Goal: Navigation & Orientation: Find specific page/section

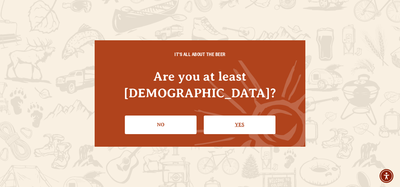
click at [227, 115] on link "Yes" at bounding box center [240, 124] width 72 height 18
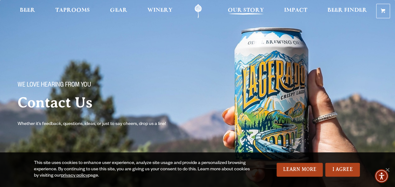
click at [248, 9] on span "Our Story" at bounding box center [246, 10] width 36 height 5
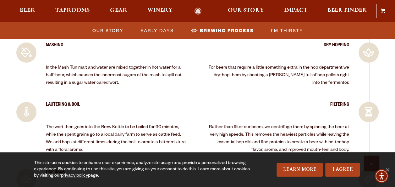
scroll to position [1303, 0]
click at [340, 167] on link "I Agree" at bounding box center [342, 169] width 35 height 14
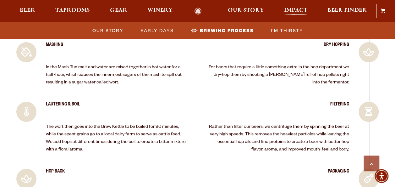
click at [294, 13] on span "Impact" at bounding box center [295, 10] width 23 height 5
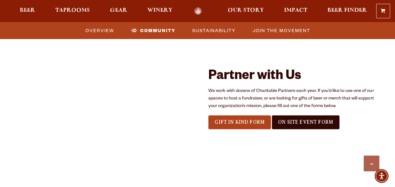
scroll to position [607, 0]
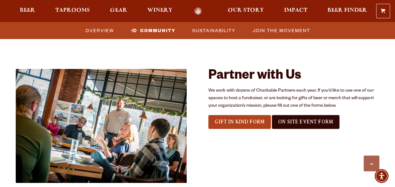
click at [120, 149] on img at bounding box center [101, 126] width 171 height 114
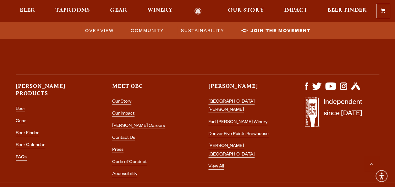
scroll to position [1985, 0]
click at [221, 131] on link "Denver Five Points Brewhouse" at bounding box center [238, 134] width 60 height 6
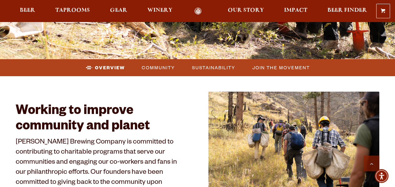
scroll to position [205, 0]
